Goal: Find specific page/section: Find specific page/section

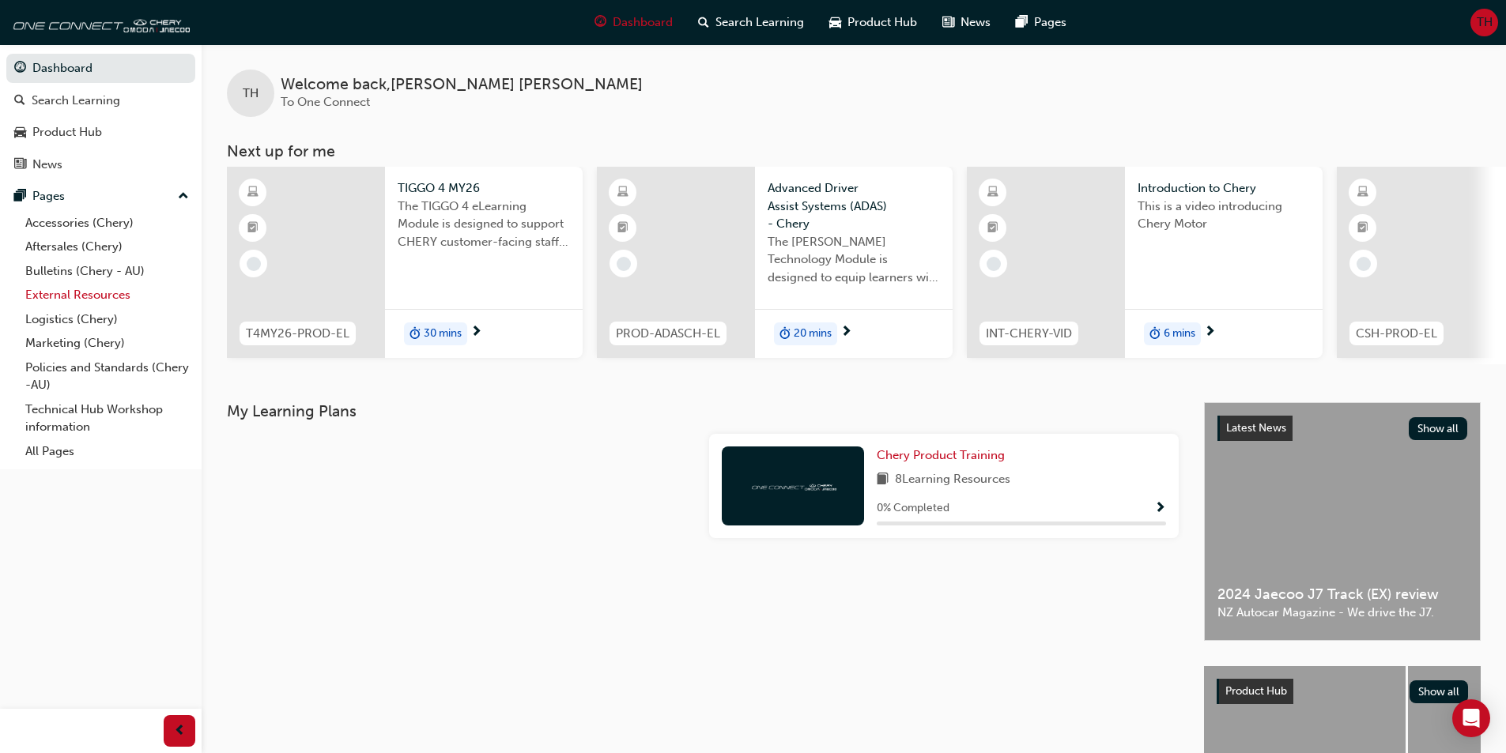
click at [82, 299] on link "External Resources" at bounding box center [107, 295] width 176 height 25
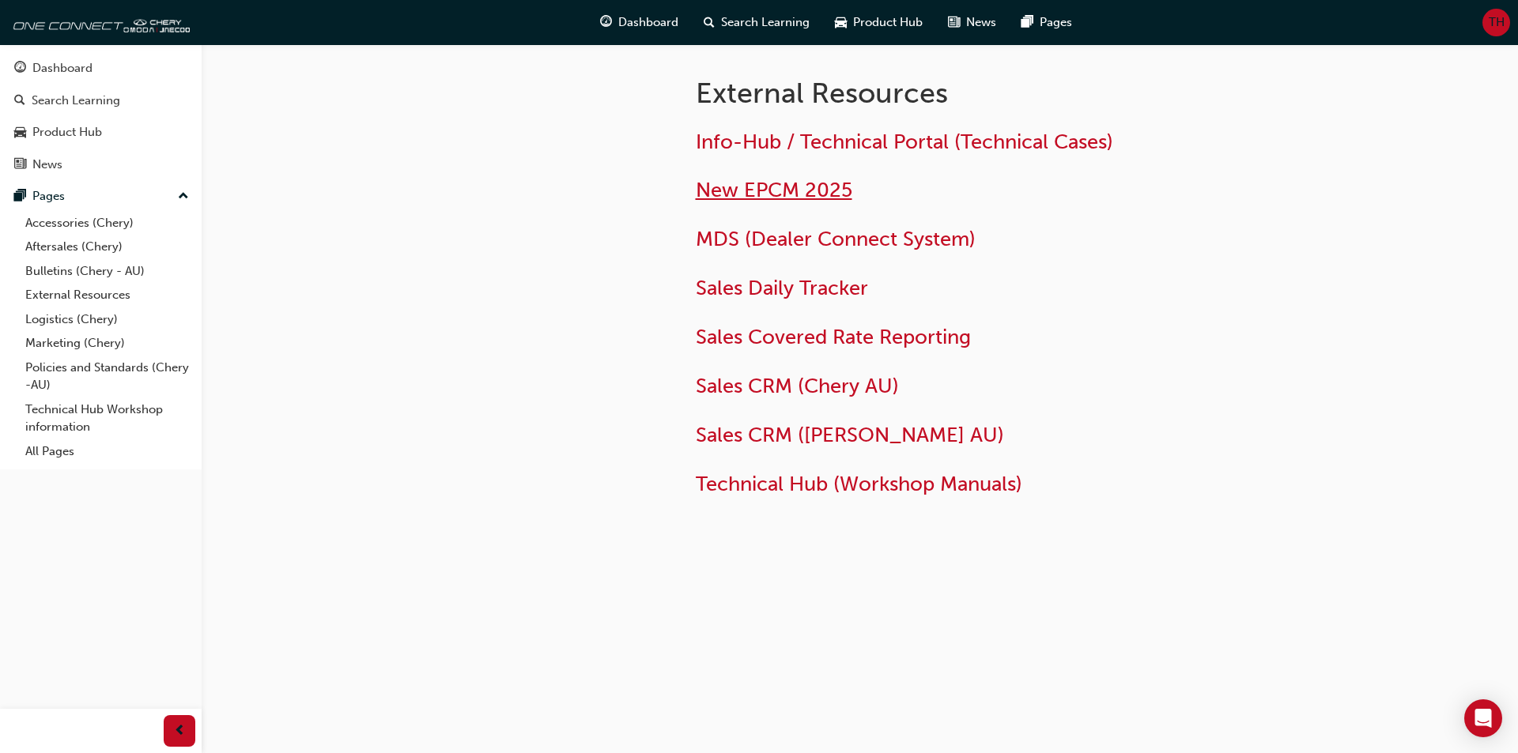
click at [784, 195] on span "New EPCM 2025" at bounding box center [774, 190] width 157 height 25
